Goal: Transaction & Acquisition: Subscribe to service/newsletter

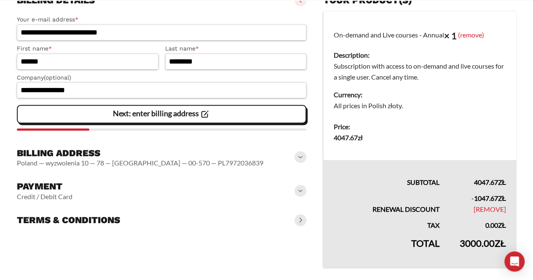
scroll to position [200, 0]
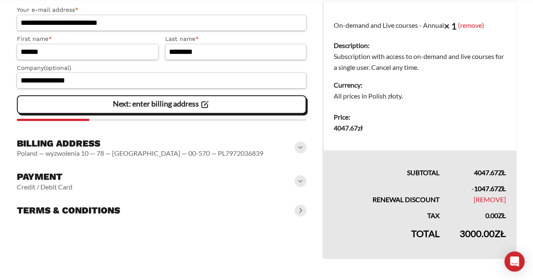
click at [298, 182] on span at bounding box center [301, 181] width 12 height 12
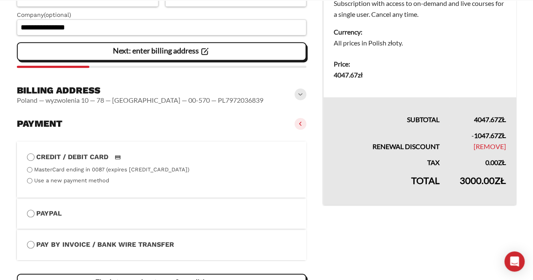
scroll to position [284, 0]
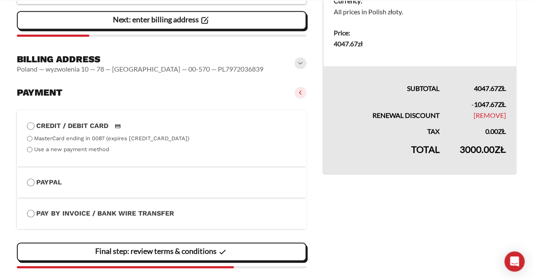
click at [132, 140] on label "MasterCard ending in 0087 (expires [CREDIT_CARD_DATA])" at bounding box center [112, 138] width 156 height 6
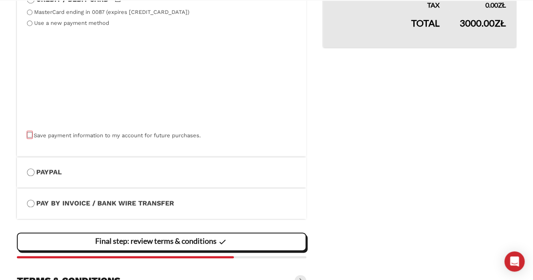
scroll to position [439, 0]
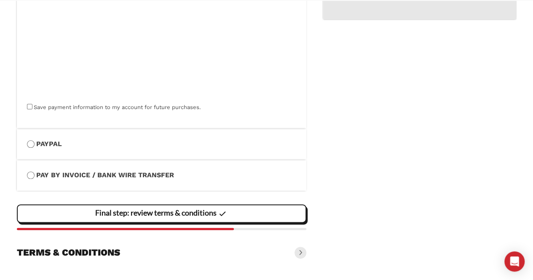
click at [0, 0] on slot "Final step: review terms & conditions" at bounding box center [0, 0] width 0 height 0
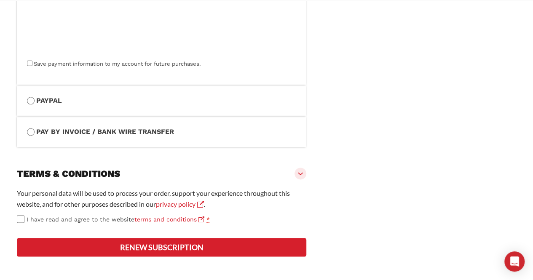
scroll to position [512, 0]
click at [173, 252] on button "Renew subscription" at bounding box center [162, 247] width 290 height 19
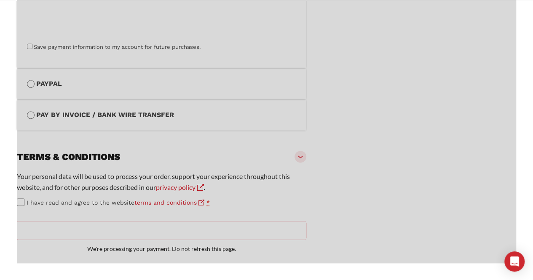
scroll to position [529, 0]
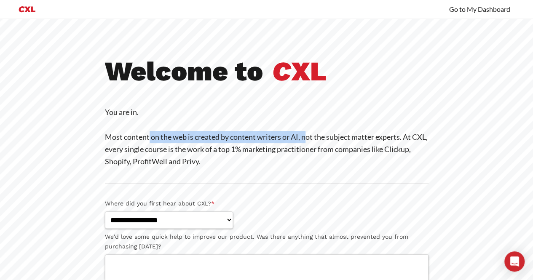
drag, startPoint x: 189, startPoint y: 136, endPoint x: 308, endPoint y: 136, distance: 118.8
click at [308, 136] on p "You are in. Most content on the web is created by content writers or AI, not th…" at bounding box center [267, 137] width 324 height 62
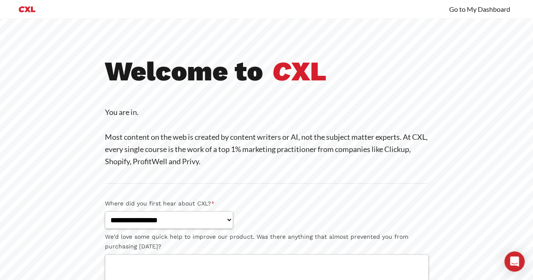
click at [149, 149] on p "You are in. Most content on the web is created by content writers or AI, not th…" at bounding box center [267, 137] width 324 height 62
drag, startPoint x: 123, startPoint y: 153, endPoint x: 216, endPoint y: 152, distance: 92.7
click at [215, 152] on p "You are in. Most content on the web is created by content writers or AI, not th…" at bounding box center [267, 137] width 324 height 62
click at [221, 152] on p "You are in. Most content on the web is created by content writers or AI, not th…" at bounding box center [267, 137] width 324 height 62
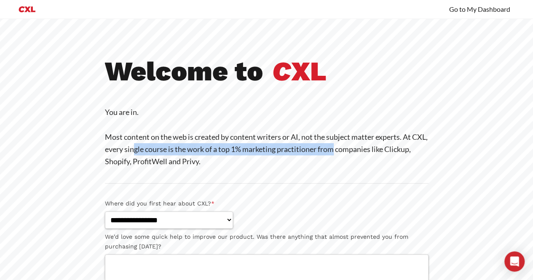
drag, startPoint x: 153, startPoint y: 152, endPoint x: 355, endPoint y: 152, distance: 202.3
click at [354, 152] on p "You are in. Most content on the web is created by content writers or AI, not th…" at bounding box center [267, 137] width 324 height 62
click at [355, 152] on p "You are in. Most content on the web is created by content writers or AI, not th…" at bounding box center [267, 137] width 324 height 62
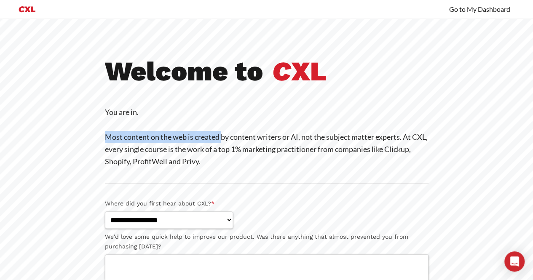
drag, startPoint x: 110, startPoint y: 140, endPoint x: 240, endPoint y: 139, distance: 129.8
click at [229, 139] on p "You are in. Most content on the web is created by content writers or AI, not th…" at bounding box center [267, 137] width 324 height 62
click at [241, 139] on p "You are in. Most content on the web is created by content writers or AI, not th…" at bounding box center [267, 137] width 324 height 62
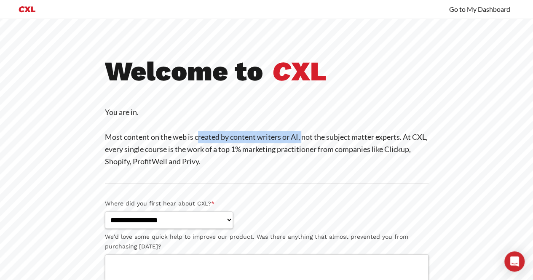
drag, startPoint x: 218, startPoint y: 140, endPoint x: 314, endPoint y: 139, distance: 95.2
click at [308, 140] on p "You are in. Most content on the web is created by content writers or AI, not th…" at bounding box center [267, 137] width 324 height 62
click at [314, 139] on p "You are in. Most content on the web is created by content writers or AI, not th…" at bounding box center [267, 137] width 324 height 62
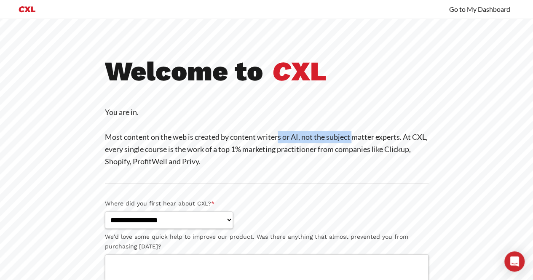
drag, startPoint x: 281, startPoint y: 139, endPoint x: 368, endPoint y: 140, distance: 87.2
click at [364, 140] on p "You are in. Most content on the web is created by content writers or AI, not th…" at bounding box center [267, 137] width 324 height 62
click at [370, 140] on p "You are in. Most content on the web is created by content writers or AI, not th…" at bounding box center [267, 137] width 324 height 62
drag, startPoint x: 368, startPoint y: 139, endPoint x: 259, endPoint y: 139, distance: 109.2
click at [266, 139] on p "You are in. Most content on the web is created by content writers or AI, not th…" at bounding box center [267, 137] width 324 height 62
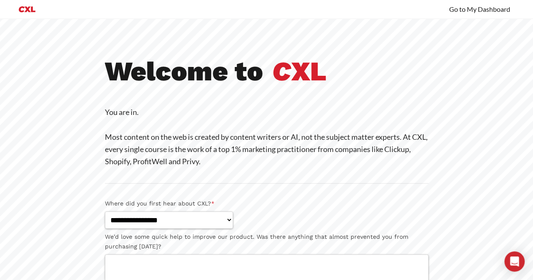
click at [248, 139] on p "You are in. Most content on the web is created by content writers or AI, not th…" at bounding box center [267, 137] width 324 height 62
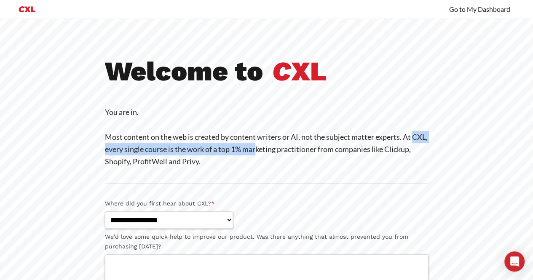
drag, startPoint x: 106, startPoint y: 151, endPoint x: 285, endPoint y: 149, distance: 178.7
click at [282, 150] on p "You are in. Most content on the web is created by content writers or AI, not th…" at bounding box center [267, 137] width 324 height 62
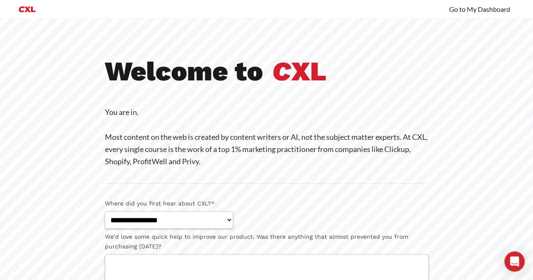
click at [285, 149] on p "You are in. Most content on the web is created by content writers or AI, not th…" at bounding box center [267, 137] width 324 height 62
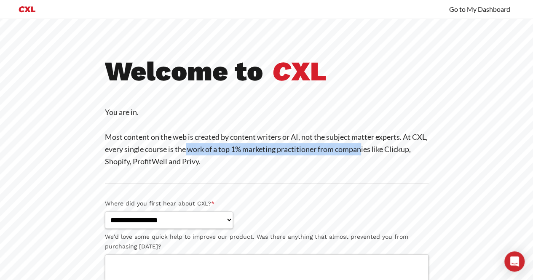
drag, startPoint x: 225, startPoint y: 150, endPoint x: 390, endPoint y: 148, distance: 165.6
click at [389, 148] on p "You are in. Most content on the web is created by content writers or AI, not th…" at bounding box center [267, 137] width 324 height 62
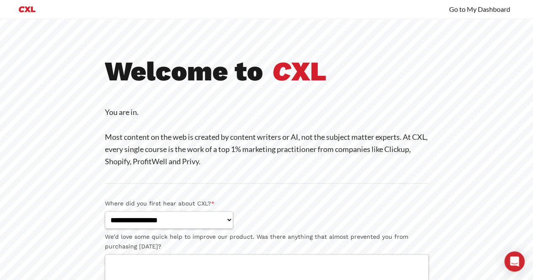
click at [395, 148] on p "You are in. Most content on the web is created by content writers or AI, not th…" at bounding box center [267, 137] width 324 height 62
drag, startPoint x: 117, startPoint y: 163, endPoint x: 212, endPoint y: 160, distance: 94.5
click at [212, 160] on p "You are in. Most content on the web is created by content writers or AI, not th…" at bounding box center [267, 137] width 324 height 62
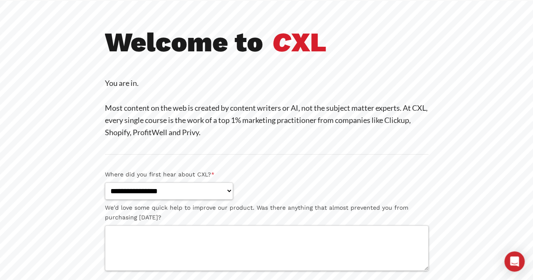
scroll to position [126, 0]
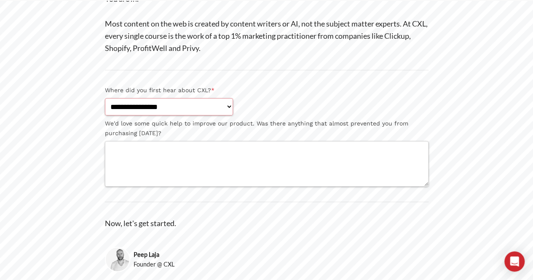
click at [170, 111] on select "**********" at bounding box center [169, 106] width 128 height 17
select select "**********"
click at [105, 98] on select "**********" at bounding box center [169, 106] width 128 height 17
click at [237, 165] on textarea "We'd love some quick help to improve our product. Was there anything that almos…" at bounding box center [267, 164] width 324 height 46
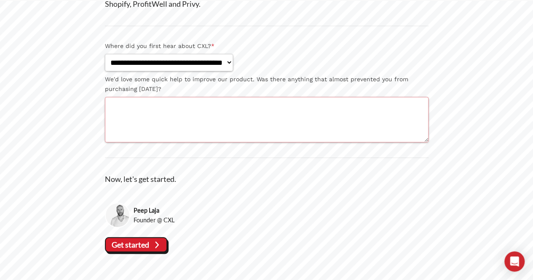
scroll to position [171, 0]
click at [168, 114] on textarea "We'd love some quick help to improve our product. Was there anything that almos…" at bounding box center [267, 120] width 324 height 46
click at [172, 126] on textarea "We'd love some quick help to improve our product. Was there anything that almos…" at bounding box center [267, 120] width 324 height 46
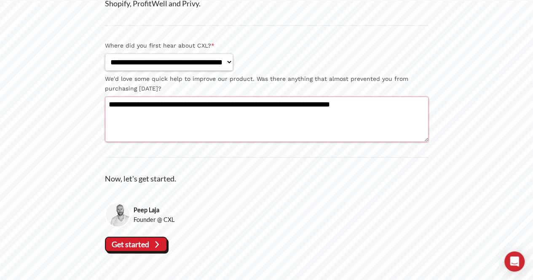
type textarea "**********"
click at [159, 248] on icon at bounding box center [156, 244] width 11 height 11
